Goal: Task Accomplishment & Management: Manage account settings

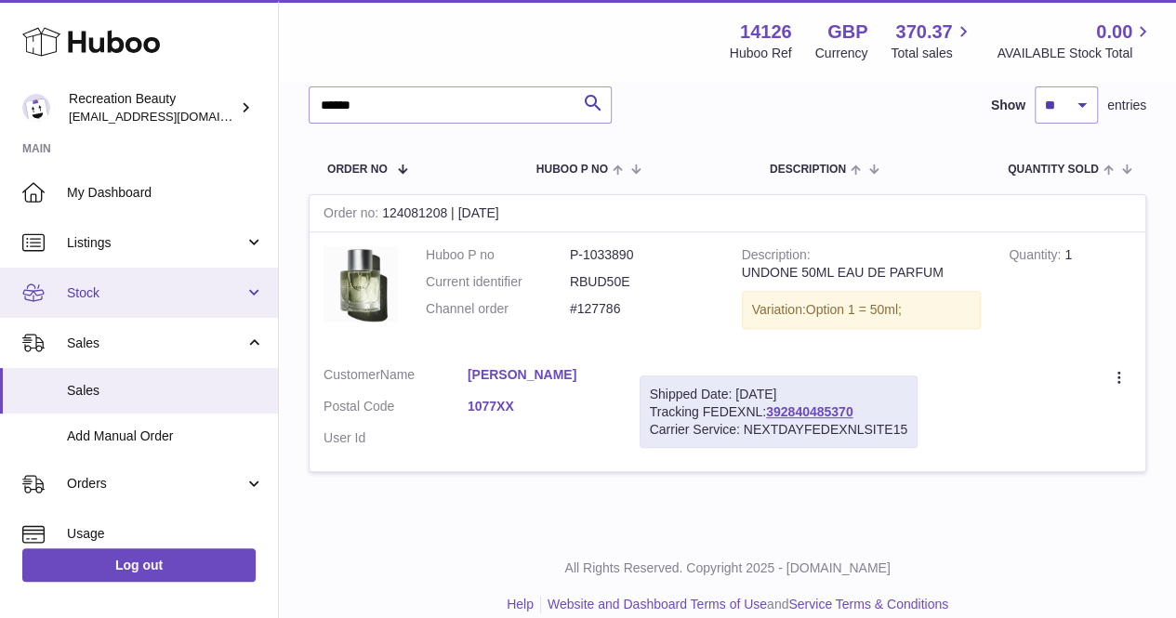
click at [190, 297] on span "Stock" at bounding box center [156, 293] width 178 height 18
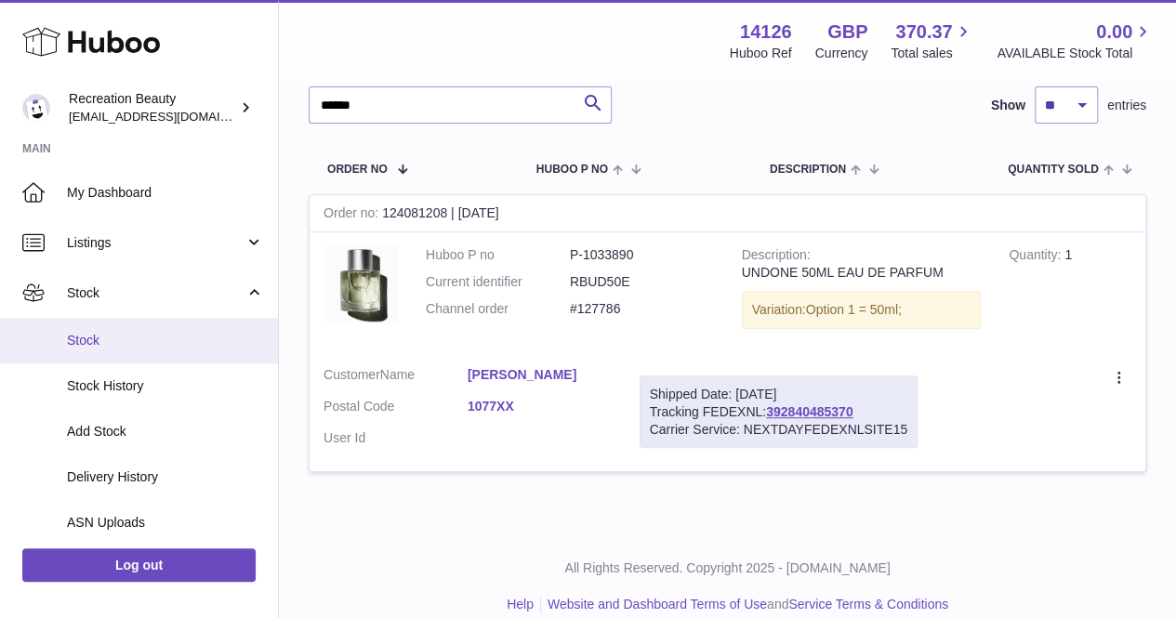
click at [192, 343] on span "Stock" at bounding box center [165, 341] width 197 height 18
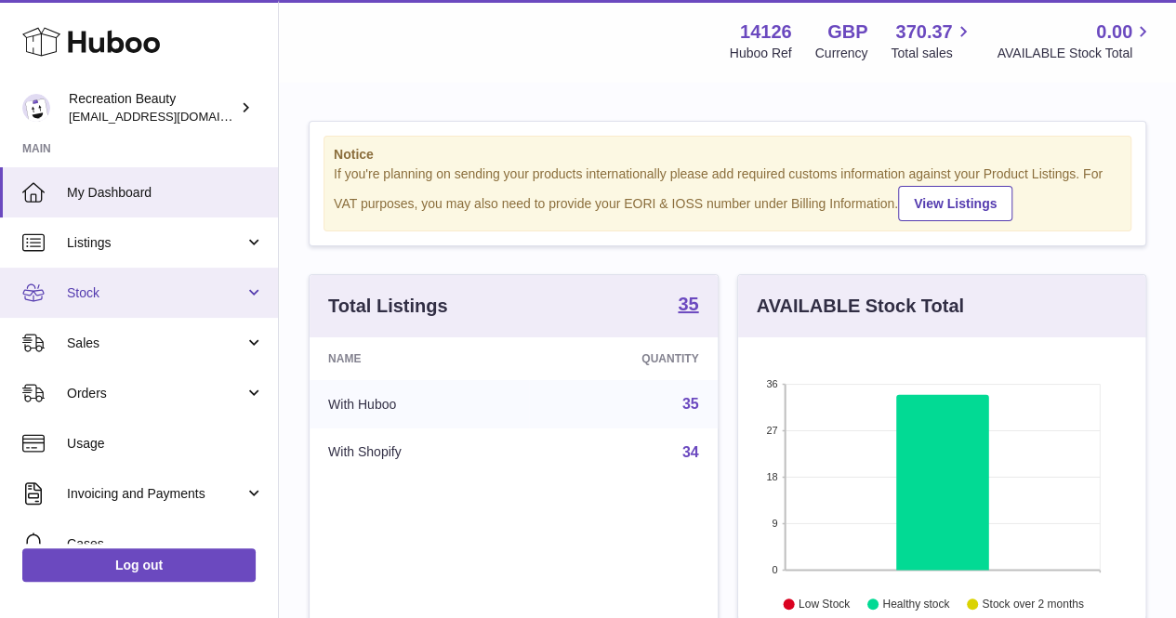
click at [193, 283] on link "Stock" at bounding box center [139, 293] width 278 height 50
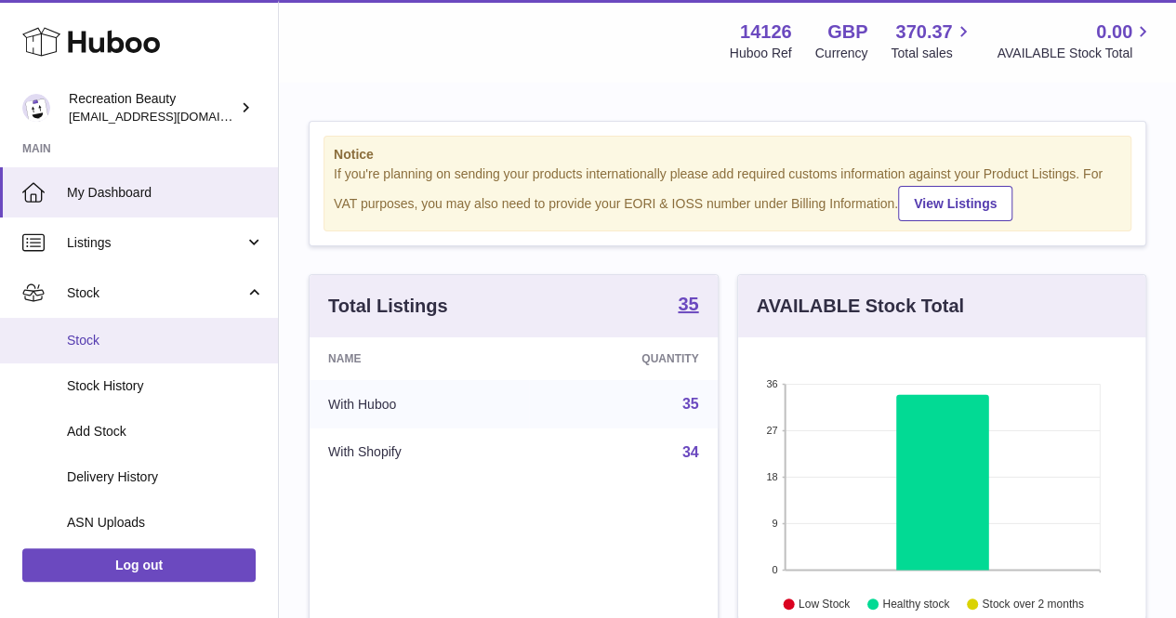
click at [169, 334] on span "Stock" at bounding box center [165, 341] width 197 height 18
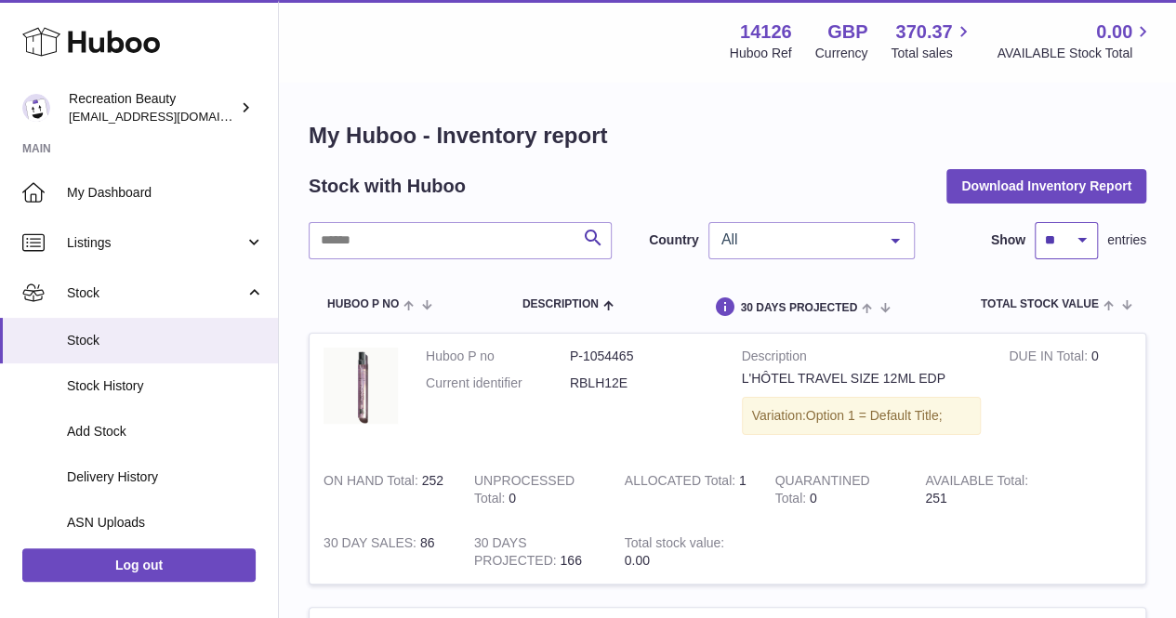
click at [1084, 246] on select "** ** ** ***" at bounding box center [1066, 240] width 63 height 37
select select "**"
click at [1035, 222] on select "** ** ** ***" at bounding box center [1066, 240] width 63 height 37
click at [808, 226] on div "All" at bounding box center [811, 240] width 206 height 37
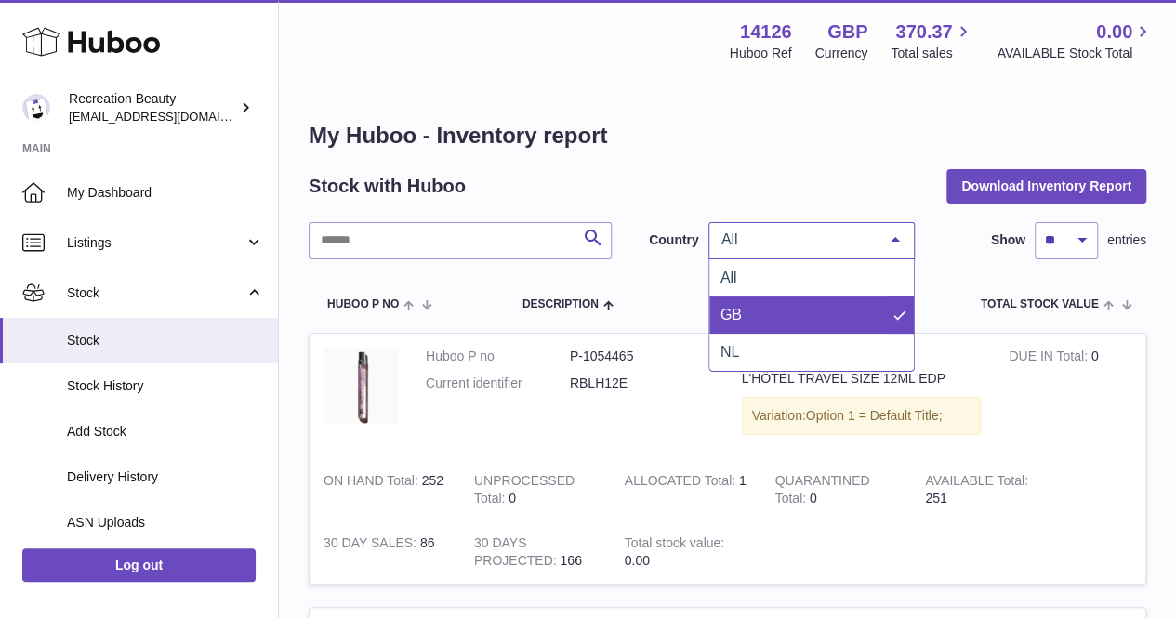
click at [783, 319] on span "GB" at bounding box center [811, 315] width 205 height 37
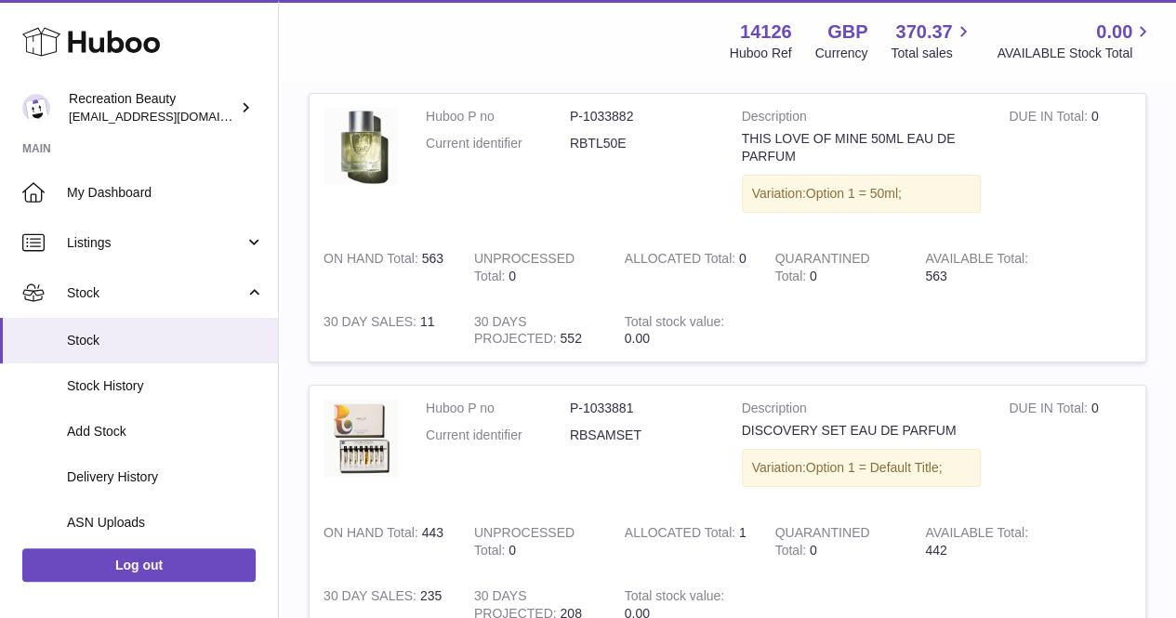
scroll to position [6928, 0]
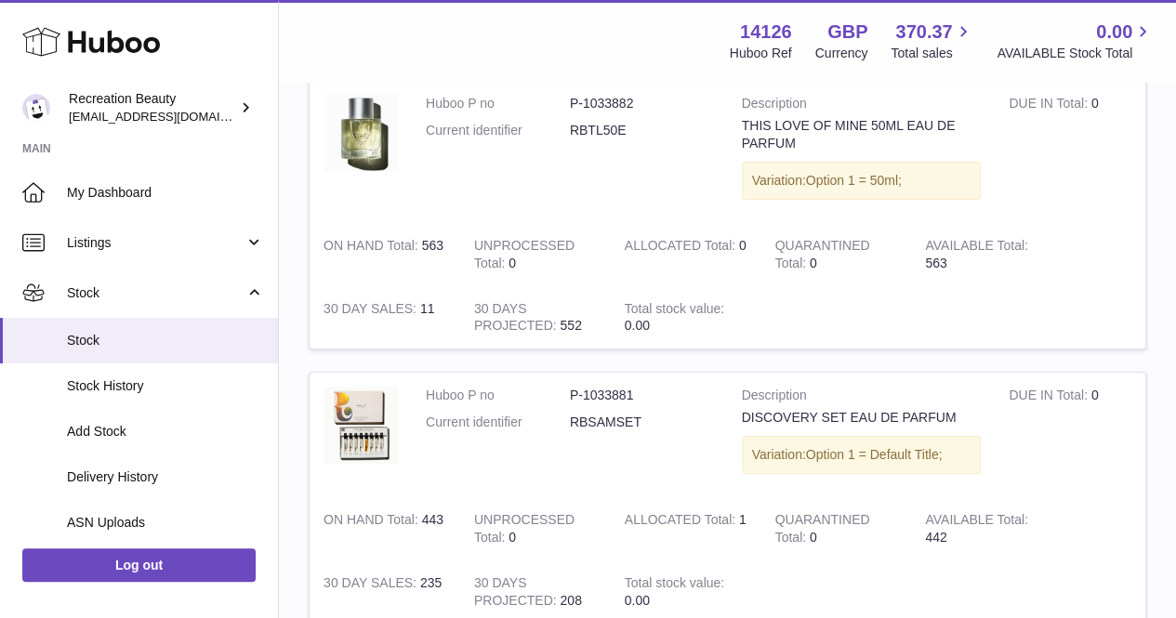
drag, startPoint x: 677, startPoint y: 426, endPoint x: 637, endPoint y: 429, distance: 40.1
click at [637, 429] on td "Huboo P no P-1033881 Current identifier RBSAMSET" at bounding box center [570, 435] width 316 height 125
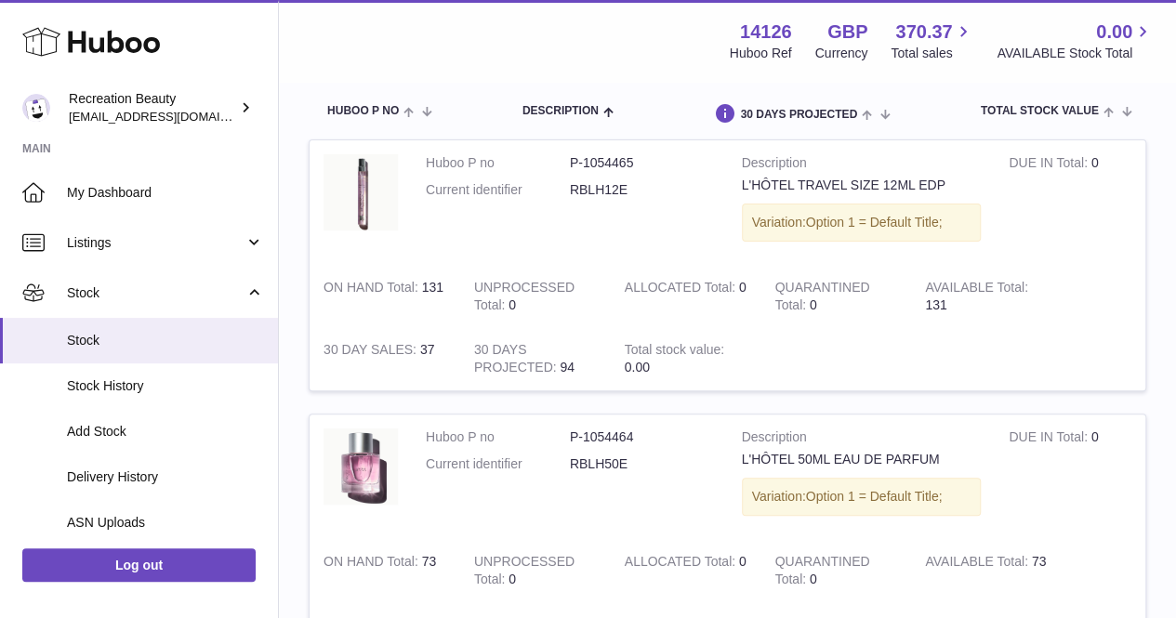
scroll to position [0, 0]
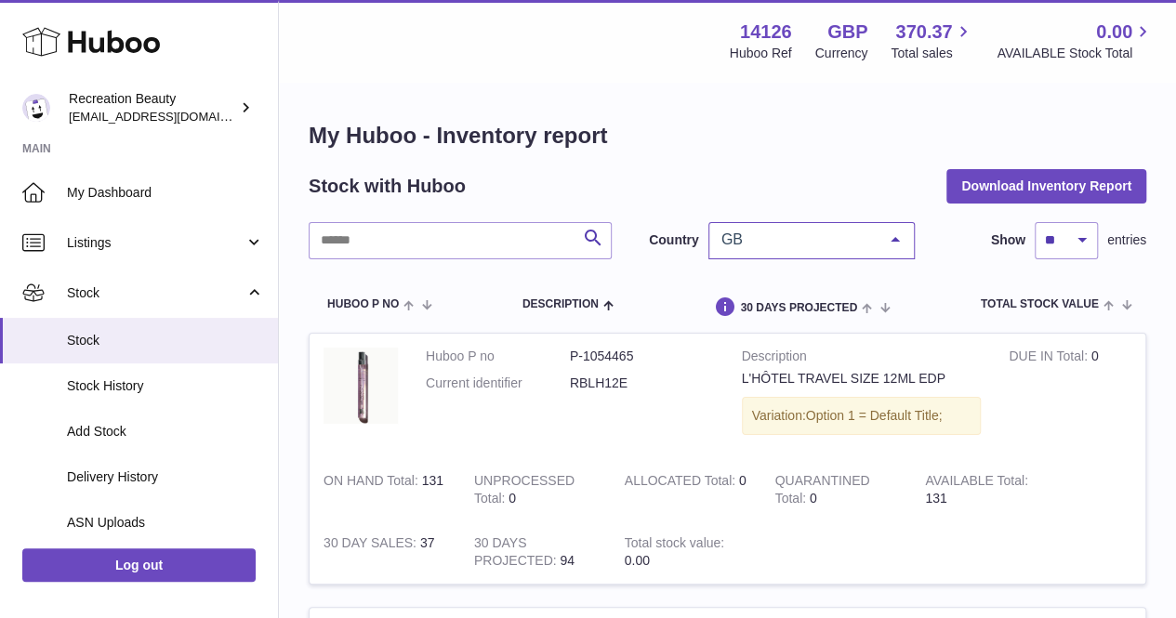
click at [794, 249] on div "GB" at bounding box center [811, 240] width 206 height 37
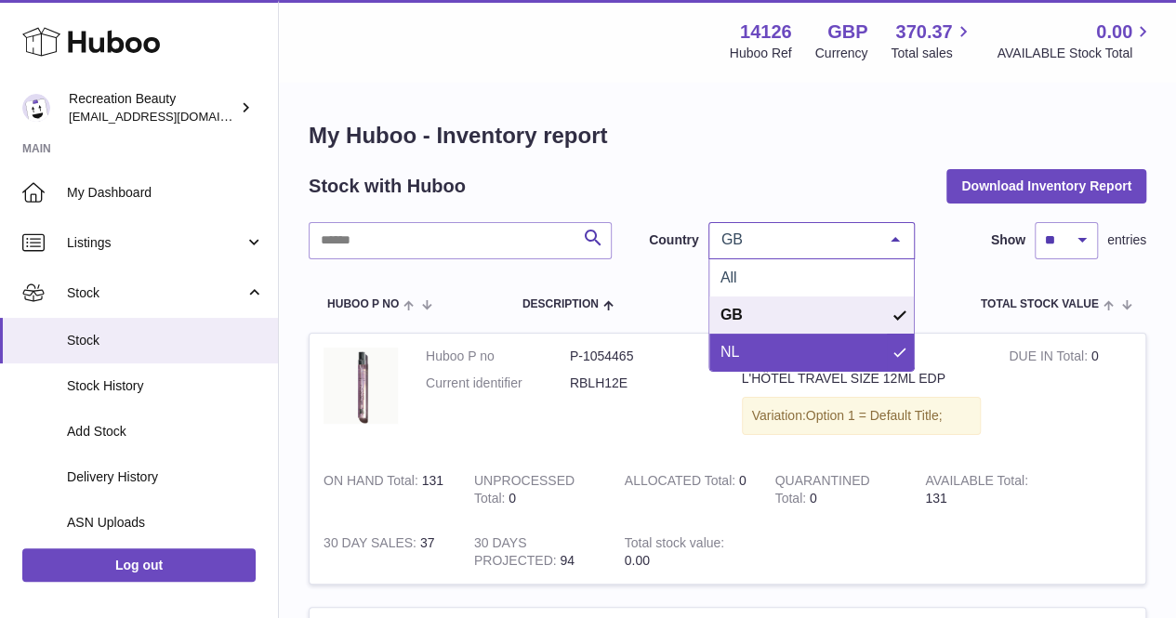
click at [788, 343] on span "NL" at bounding box center [811, 352] width 205 height 37
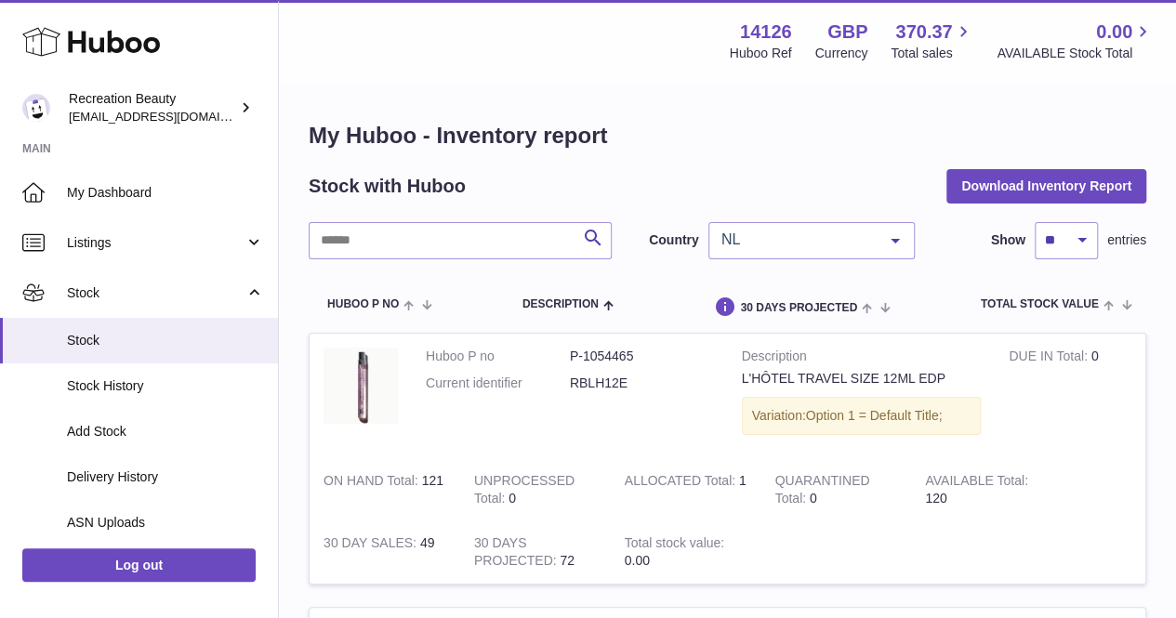
click at [749, 255] on div "NL" at bounding box center [811, 240] width 206 height 37
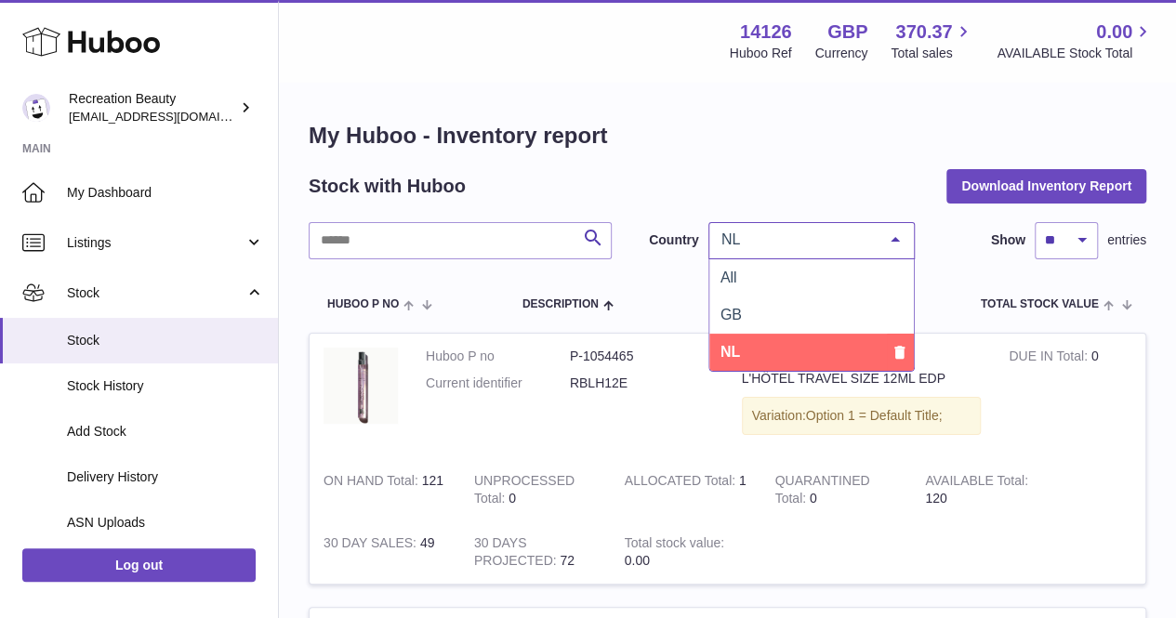
click at [754, 348] on span "NL" at bounding box center [811, 352] width 205 height 37
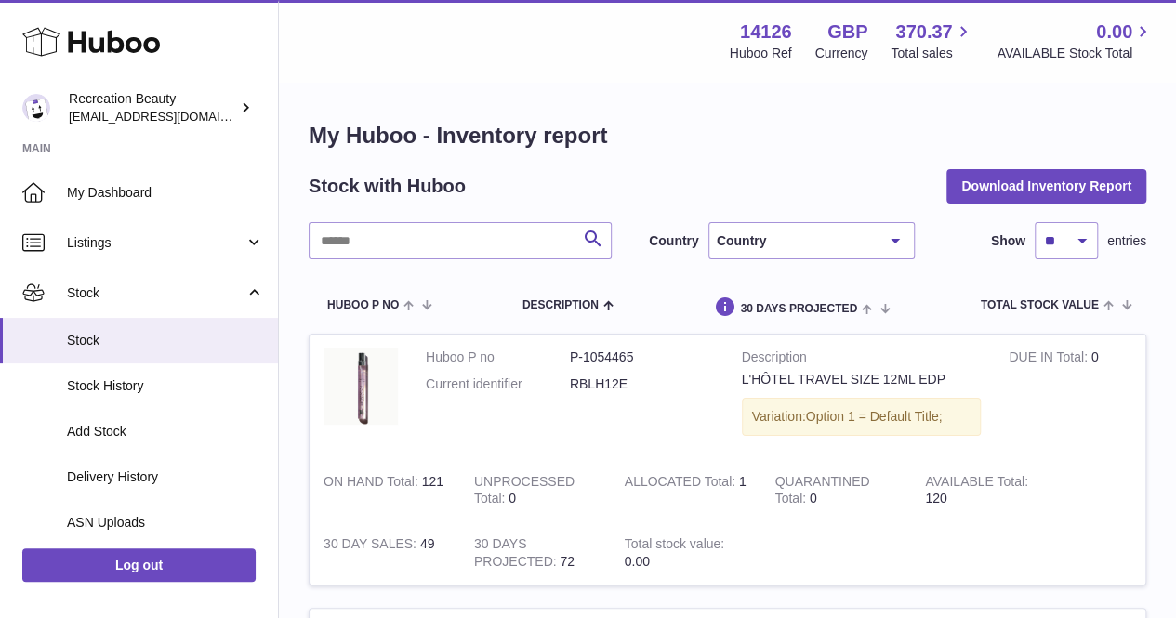
click at [773, 236] on div "Country" at bounding box center [811, 241] width 206 height 38
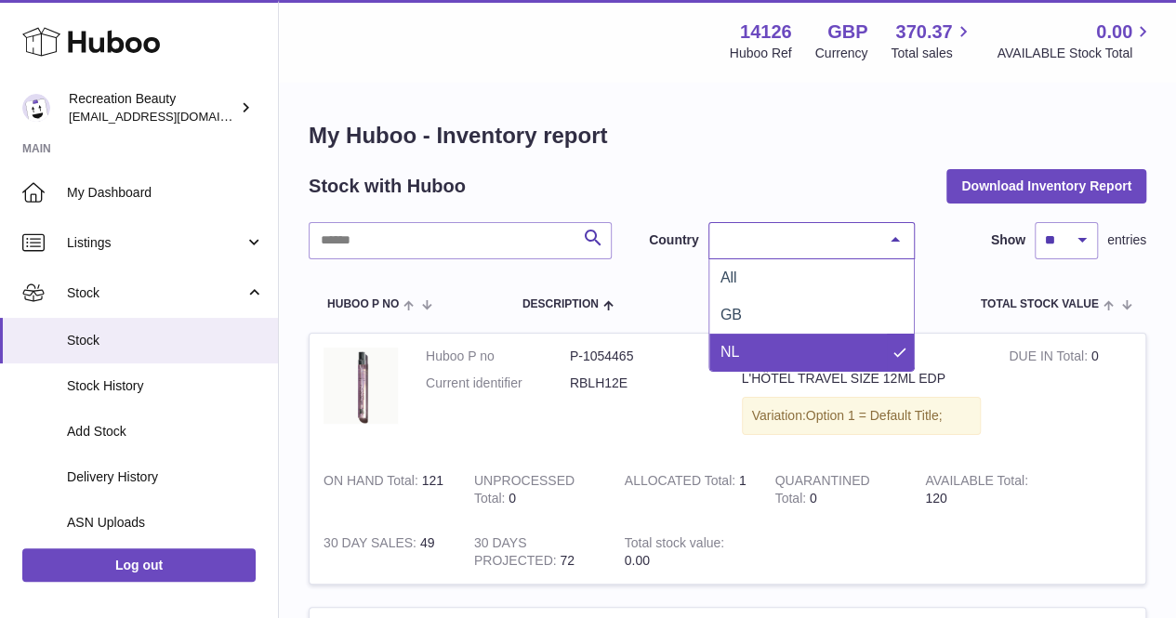
click at [774, 352] on span "NL" at bounding box center [811, 352] width 205 height 37
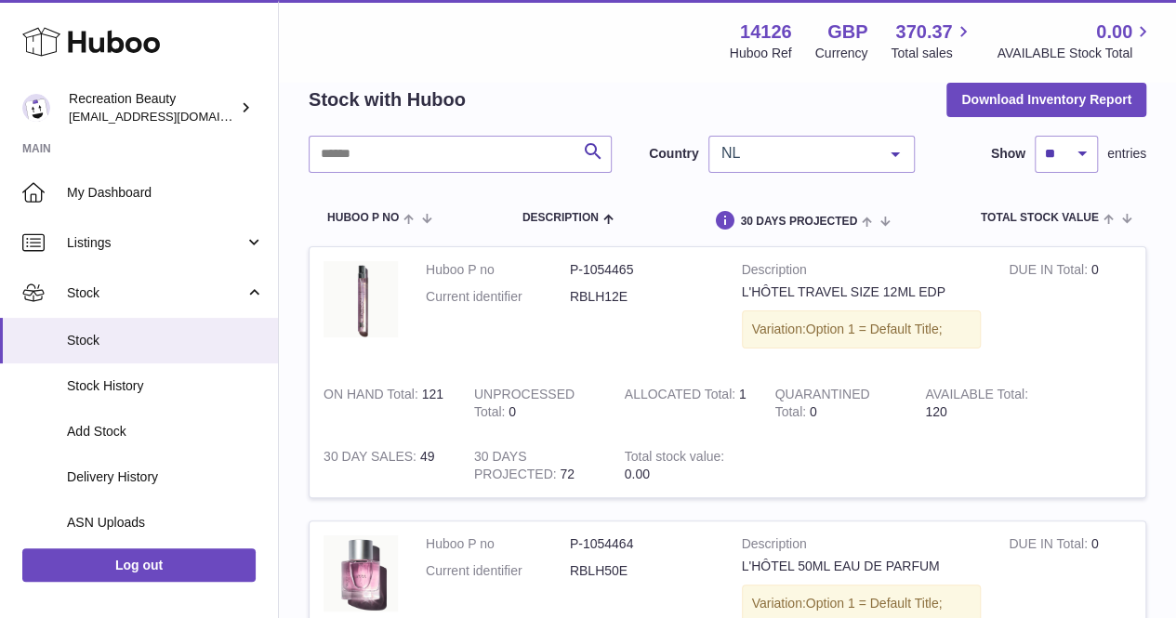
scroll to position [87, 0]
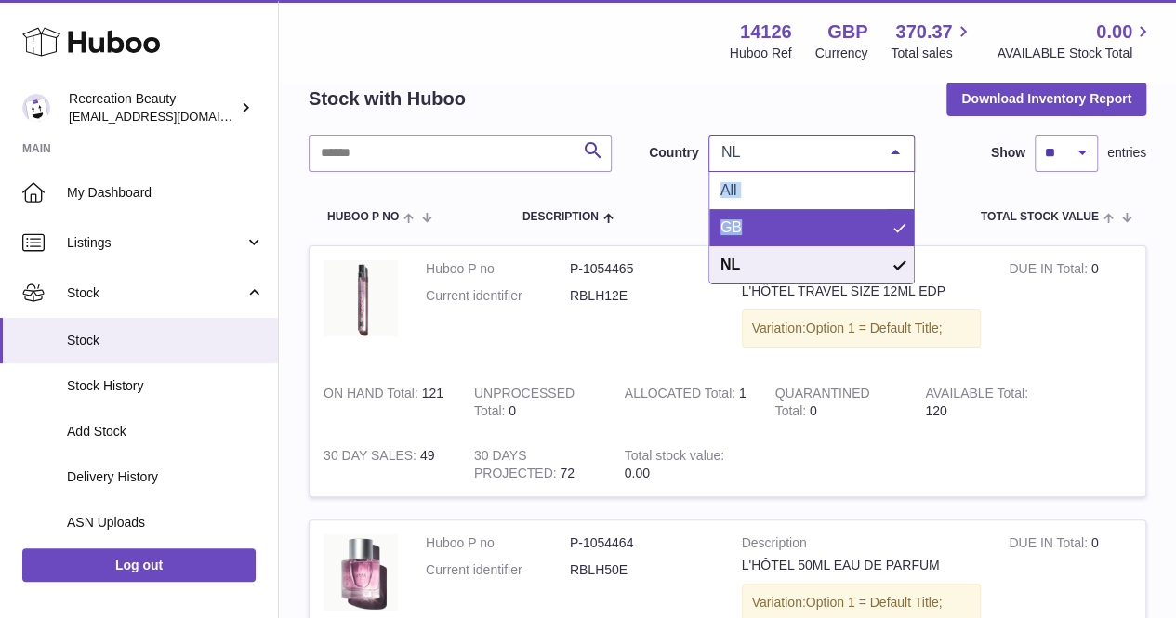
drag, startPoint x: 803, startPoint y: 163, endPoint x: 795, endPoint y: 229, distance: 66.5
click at [795, 172] on div "NL All GB NL No elements found. Consider changing the search query. List is emp…" at bounding box center [811, 153] width 206 height 37
click at [795, 229] on span "GB" at bounding box center [811, 227] width 205 height 37
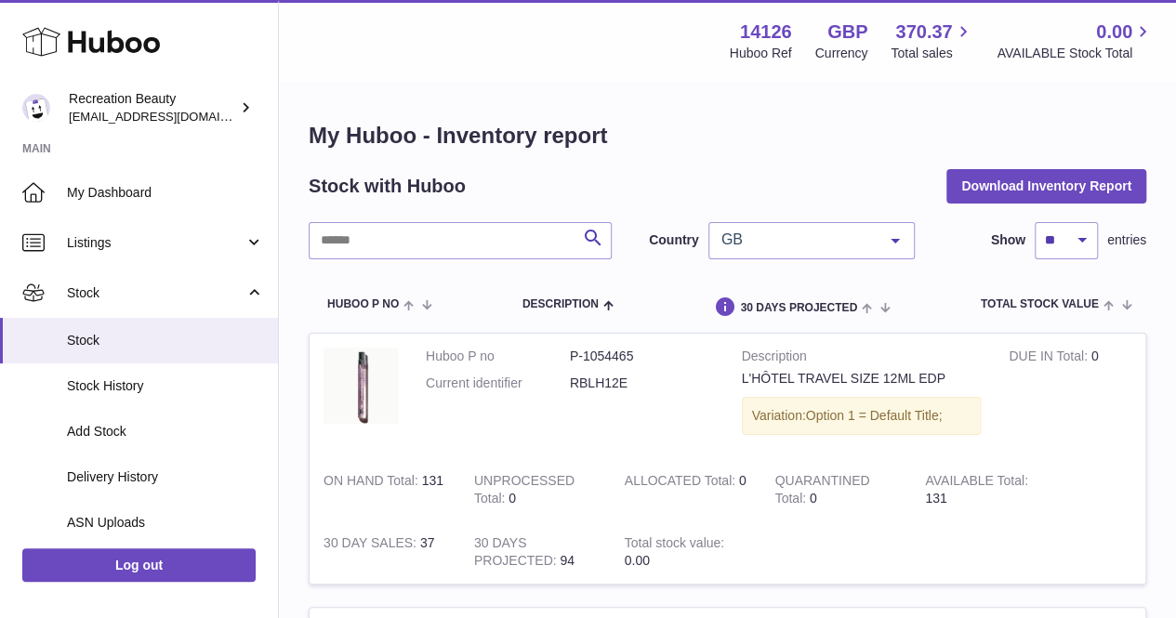
click at [778, 246] on span "GB" at bounding box center [797, 240] width 160 height 19
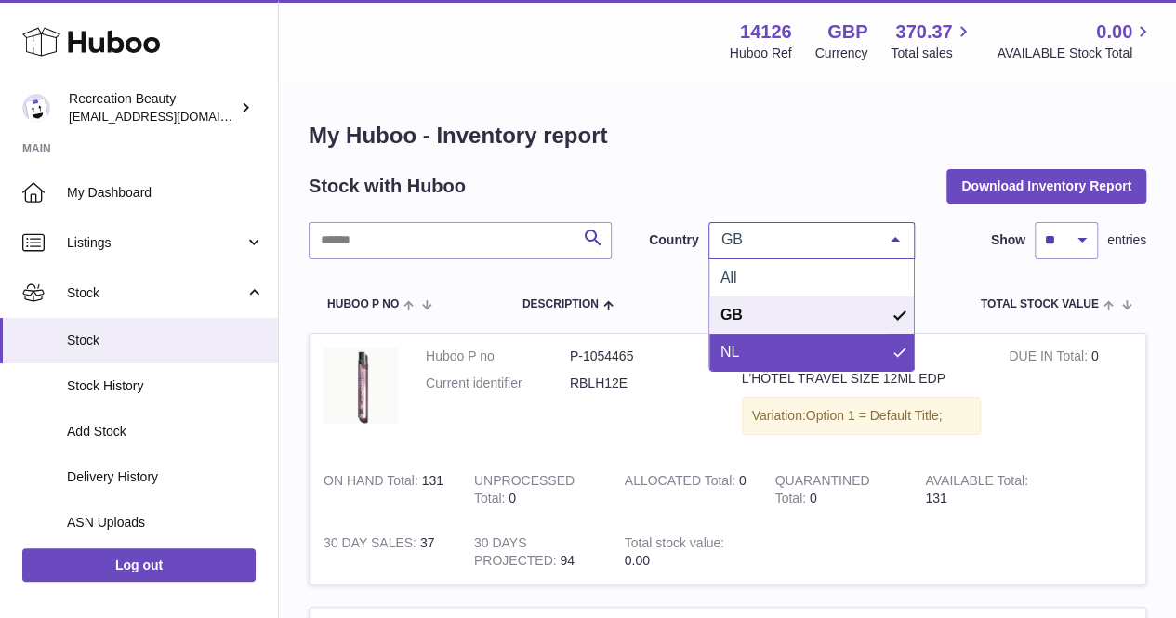
click at [772, 338] on span "NL" at bounding box center [811, 352] width 205 height 37
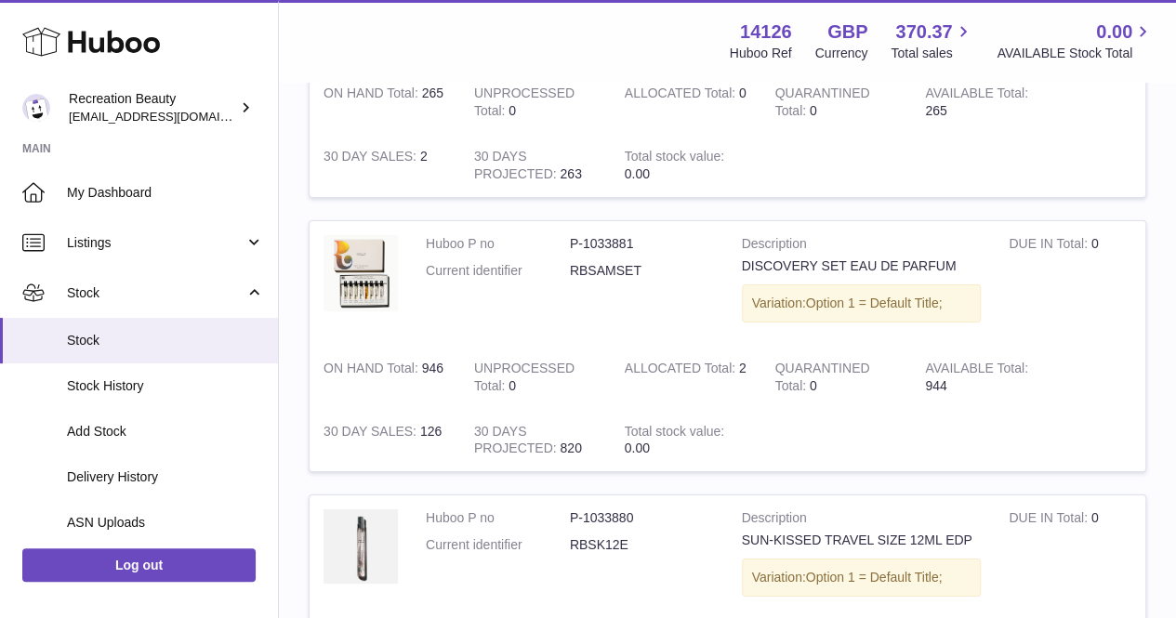
scroll to position [6897, 0]
